Goal: Task Accomplishment & Management: Manage account settings

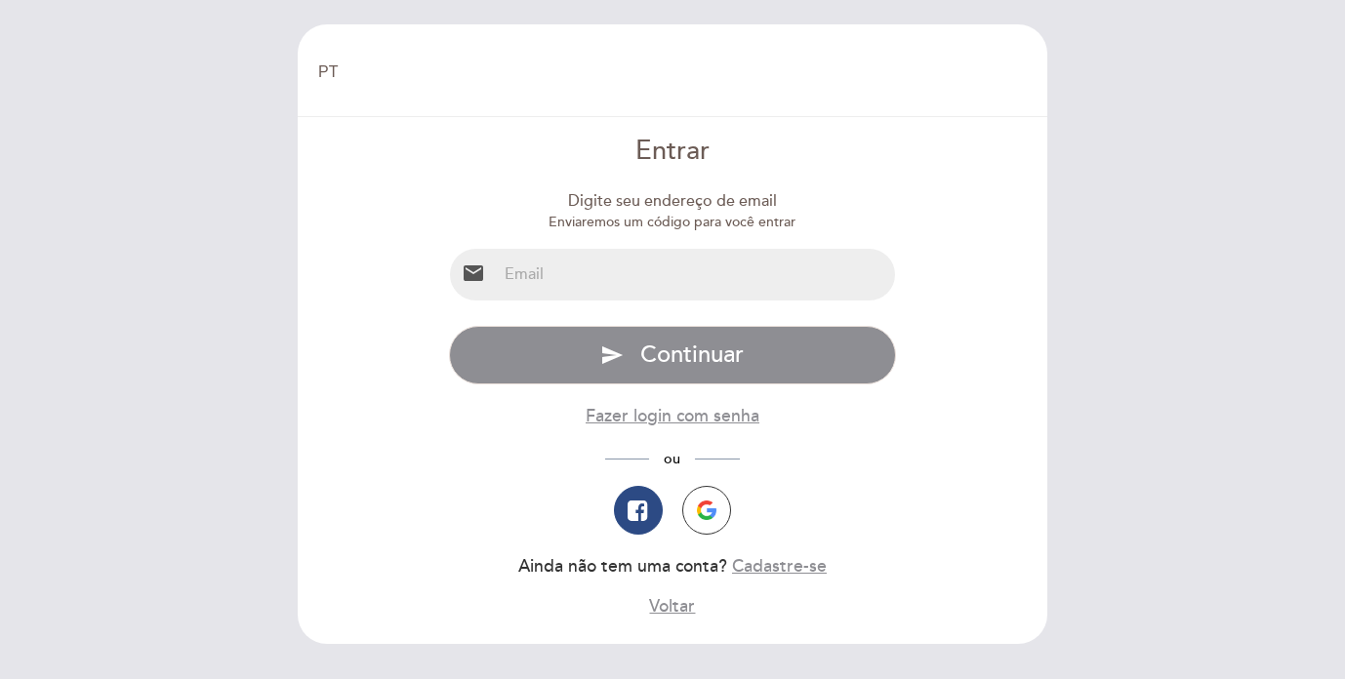
select select "pt"
click at [584, 266] on input "email" at bounding box center [696, 275] width 399 height 52
type input "[EMAIL_ADDRESS][PERSON_NAME][DOMAIN_NAME]"
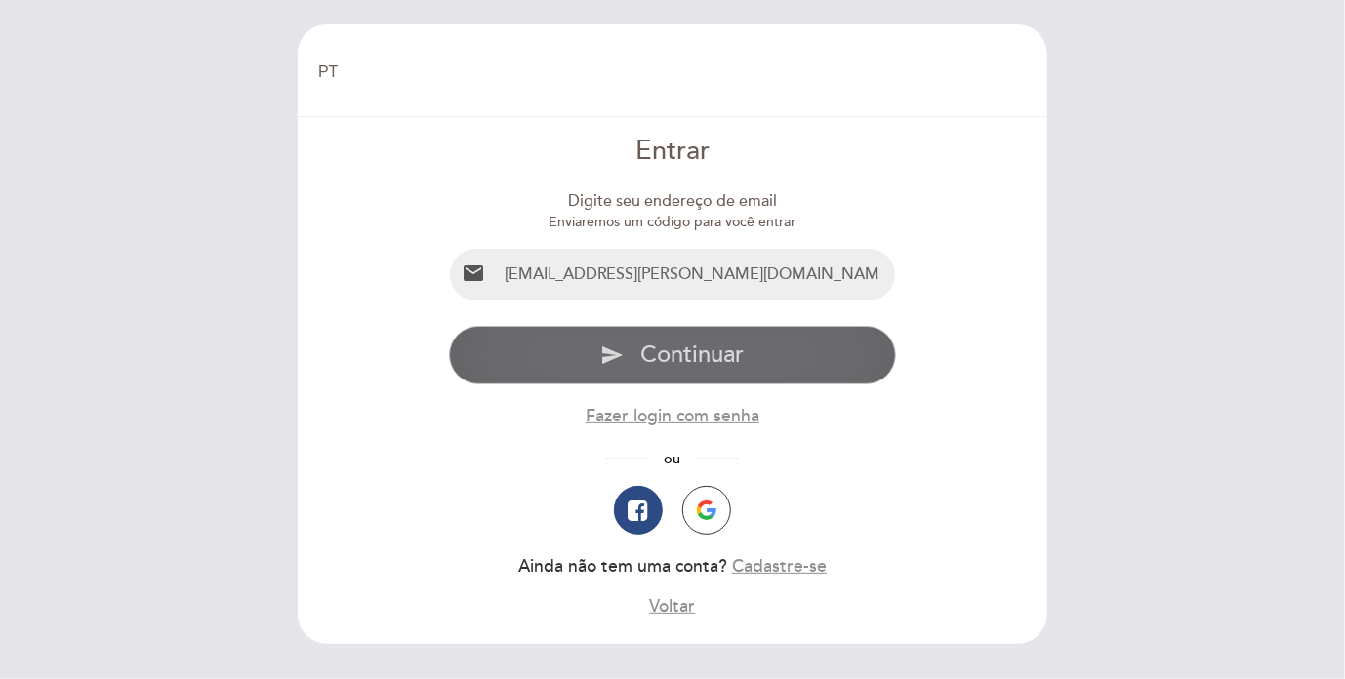
click at [688, 357] on span "Continuar" at bounding box center [691, 355] width 103 height 28
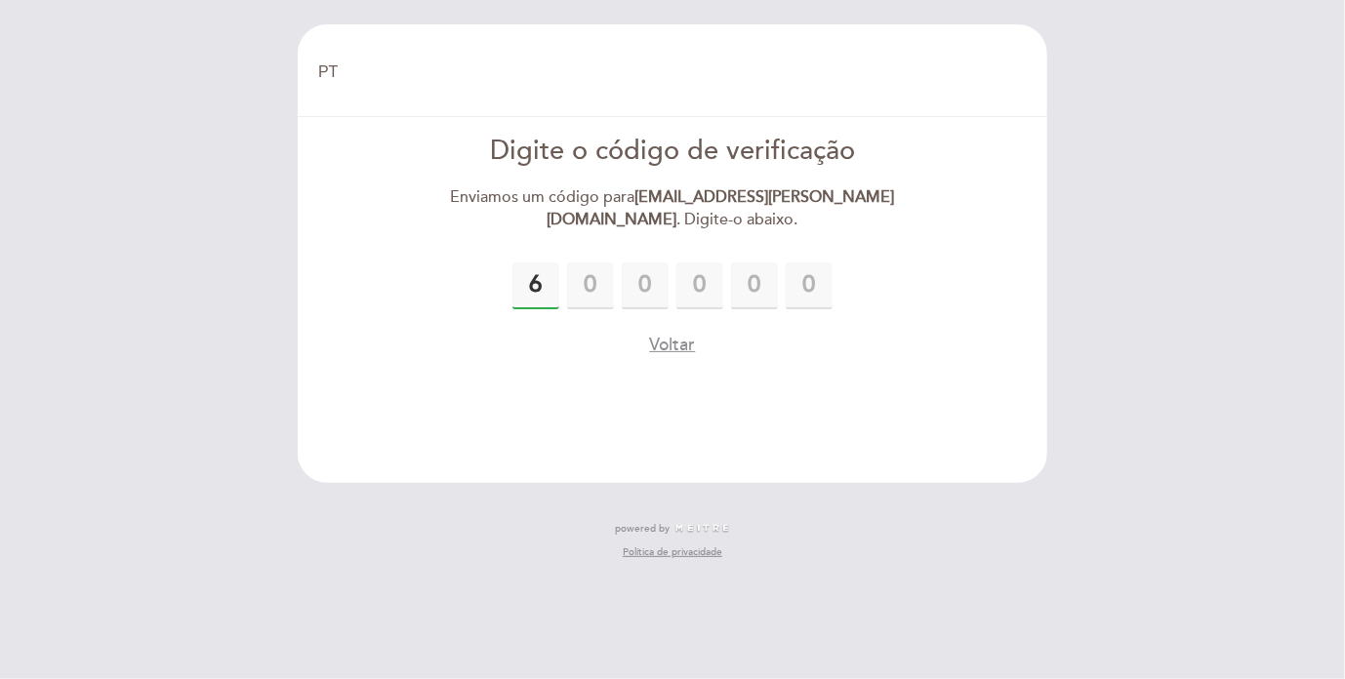
type input "6"
type input "2"
type input "7"
type input "8"
type input "3"
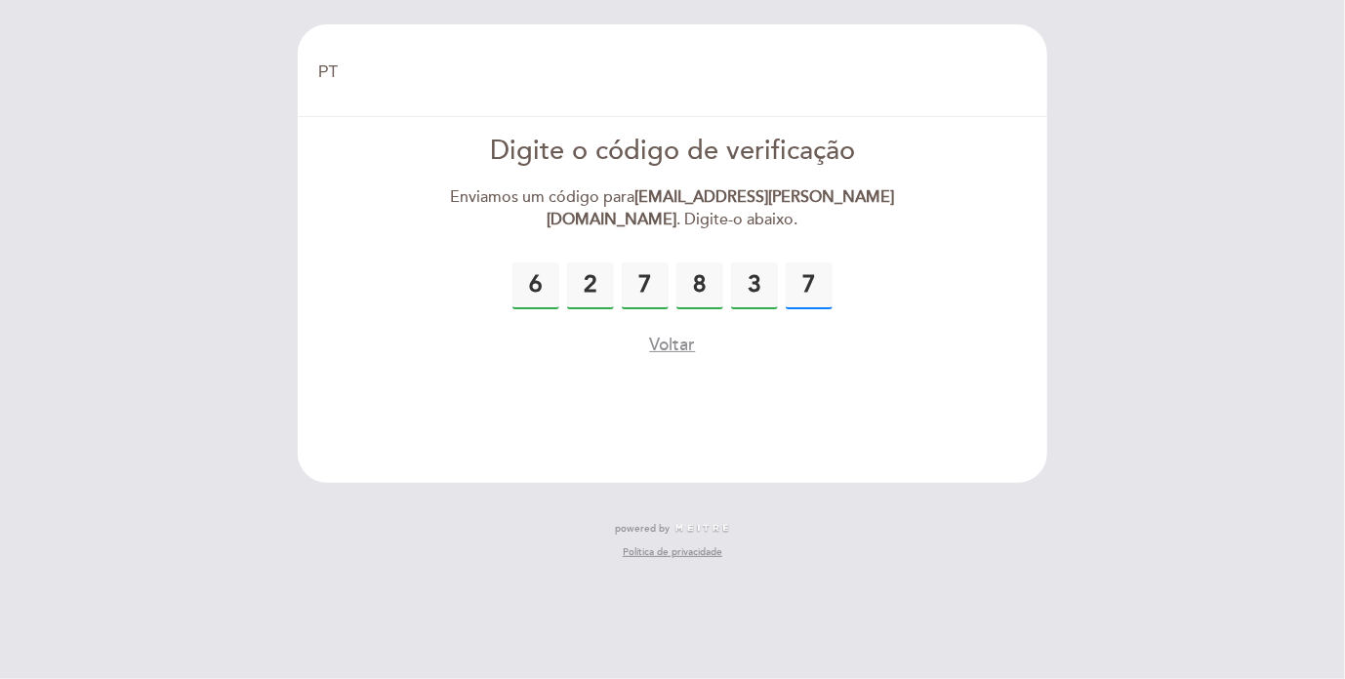
type input "7"
